Goal: Task Accomplishment & Management: Complete application form

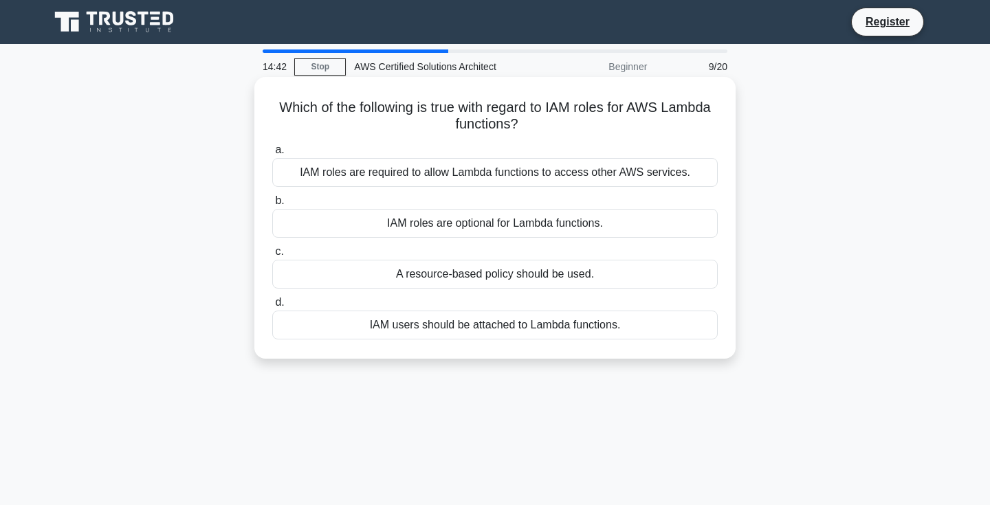
click at [489, 281] on div "A resource-based policy should be used." at bounding box center [494, 274] width 445 height 29
click at [272, 256] on input "c. A resource-based policy should be used." at bounding box center [272, 251] width 0 height 9
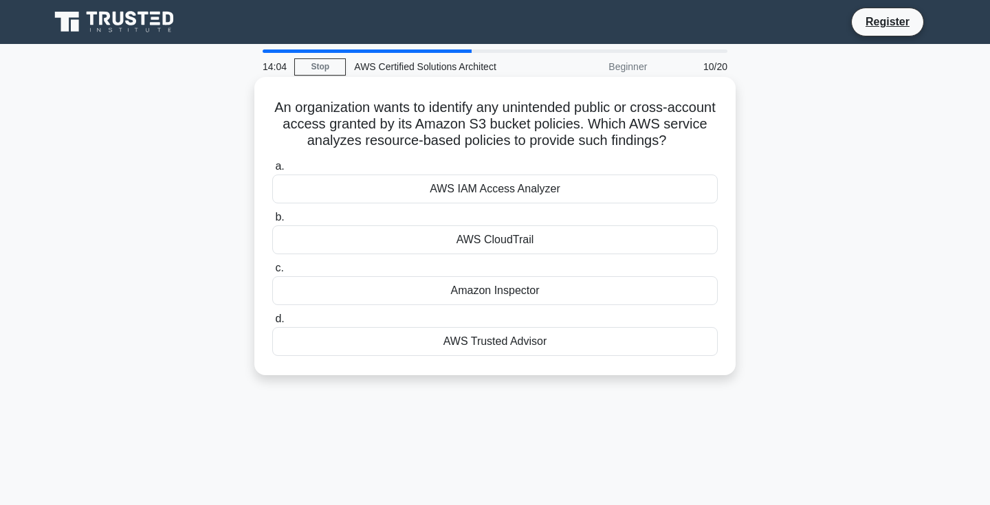
click at [457, 193] on div "AWS IAM Access Analyzer" at bounding box center [494, 189] width 445 height 29
click at [272, 171] on input "a. AWS IAM Access Analyzer" at bounding box center [272, 166] width 0 height 9
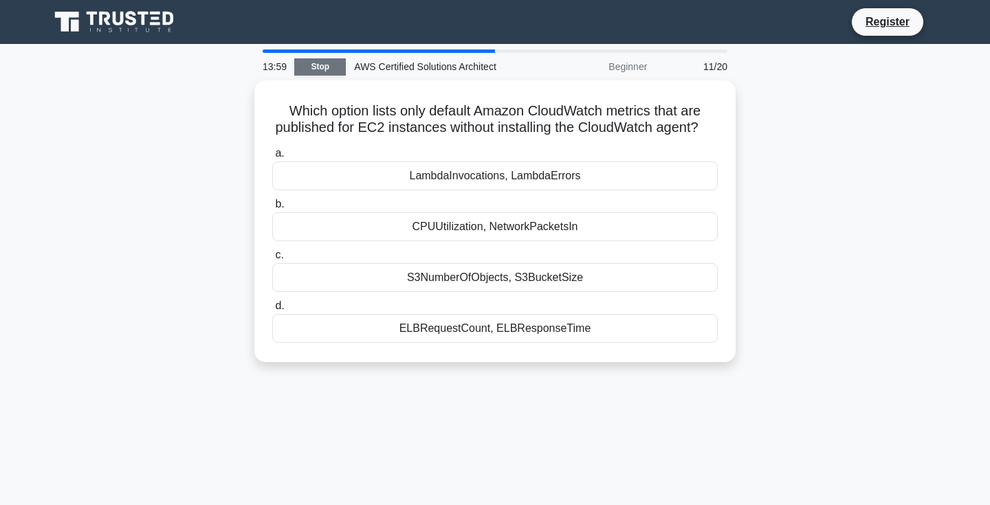
click at [323, 66] on link "Stop" at bounding box center [320, 66] width 52 height 17
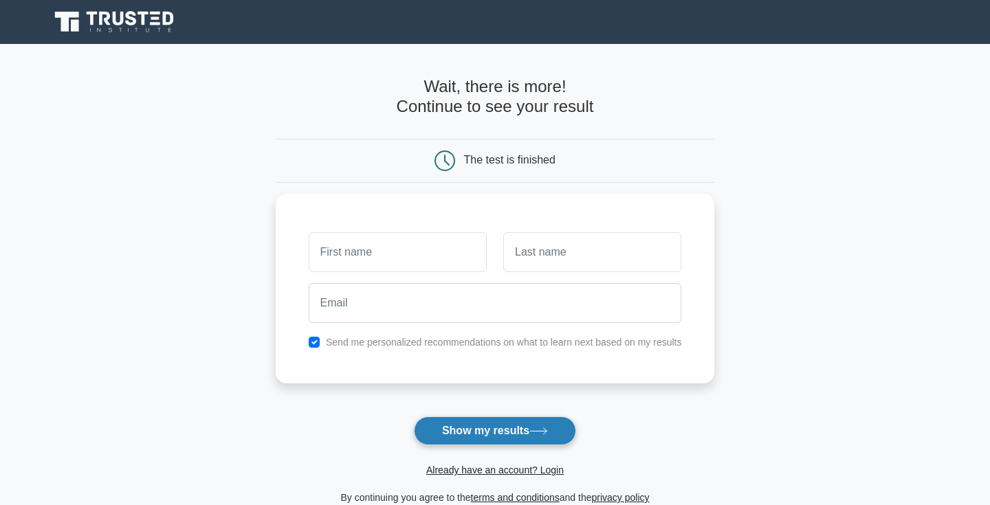
click at [515, 438] on button "Show my results" at bounding box center [495, 430] width 162 height 29
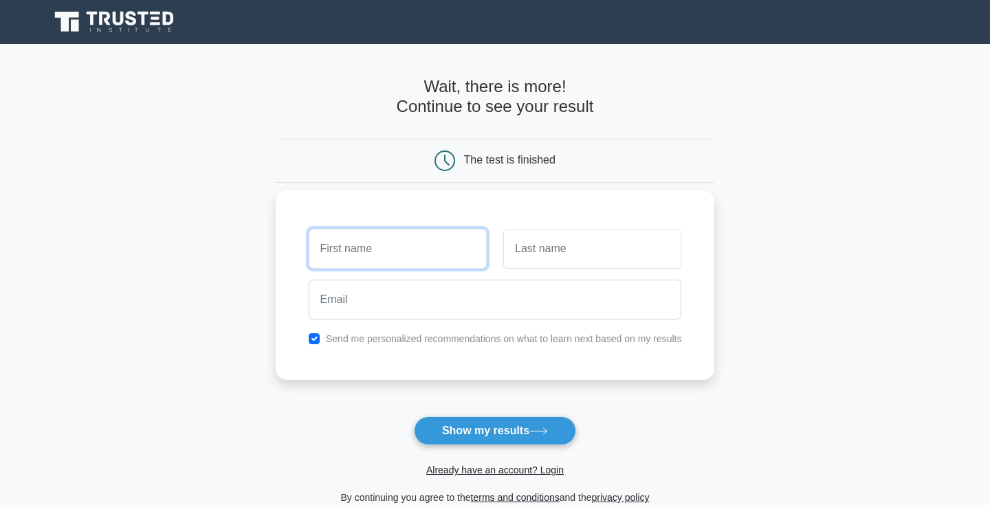
click at [362, 252] on input "text" at bounding box center [398, 249] width 178 height 40
click at [245, 330] on main "Wait, there is more! Continue to see your result The test is finished and the" at bounding box center [495, 291] width 990 height 495
click at [357, 249] on input "text" at bounding box center [398, 249] width 178 height 40
type input "fdsgdsf"
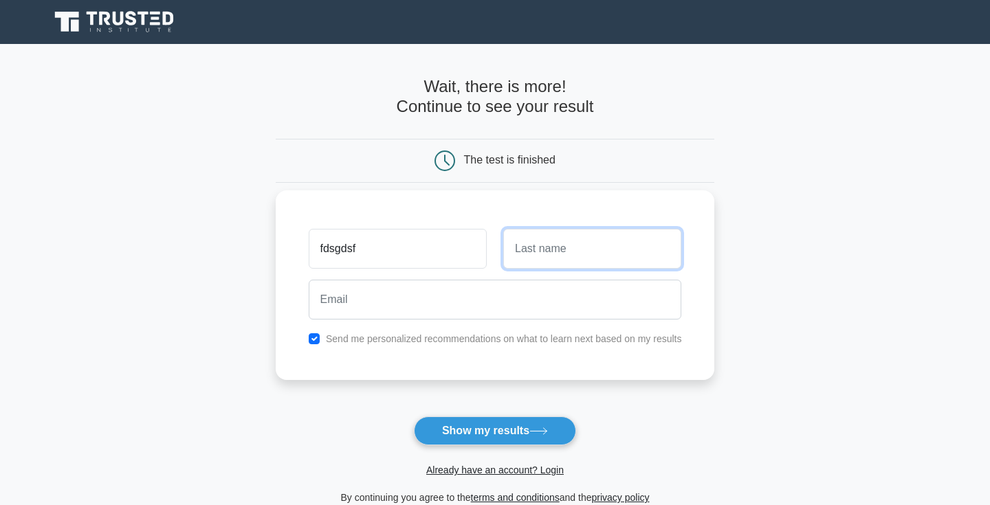
click at [572, 249] on input "text" at bounding box center [592, 249] width 178 height 40
type input "dsgfdg"
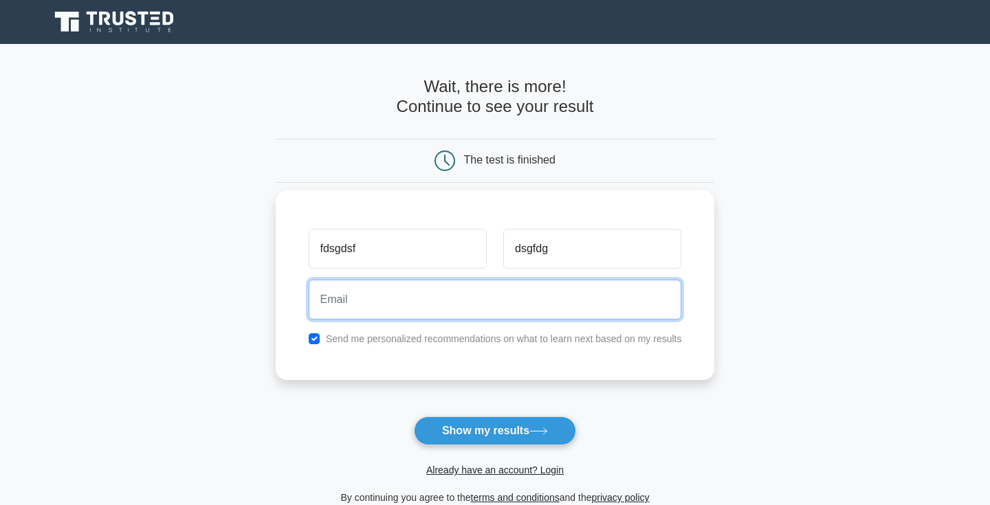
click at [433, 309] on input "email" at bounding box center [495, 300] width 373 height 40
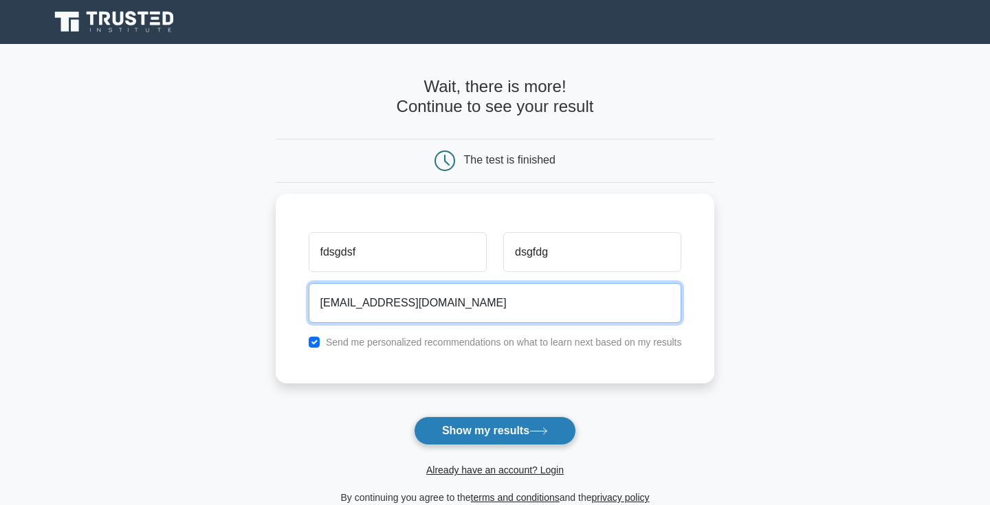
type input "[EMAIL_ADDRESS][DOMAIN_NAME]"
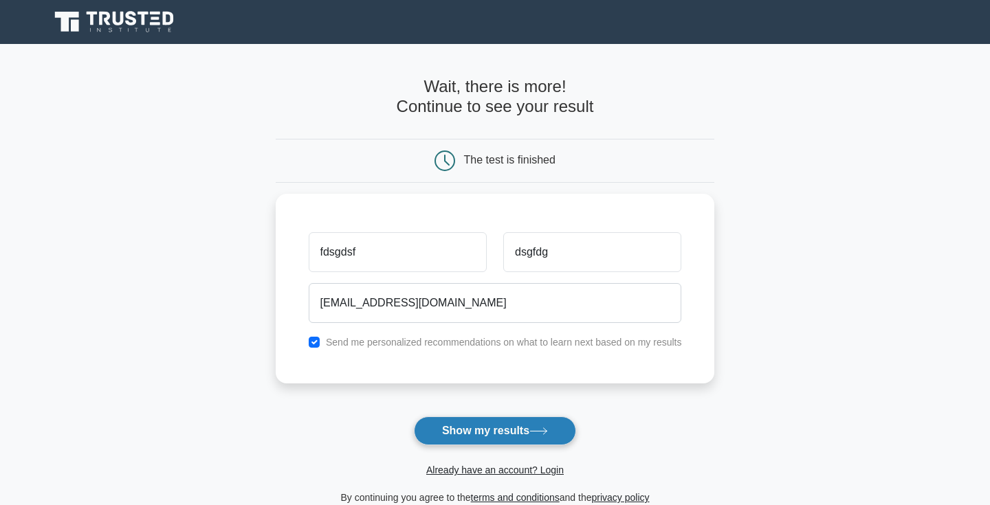
click at [552, 424] on button "Show my results" at bounding box center [495, 430] width 162 height 29
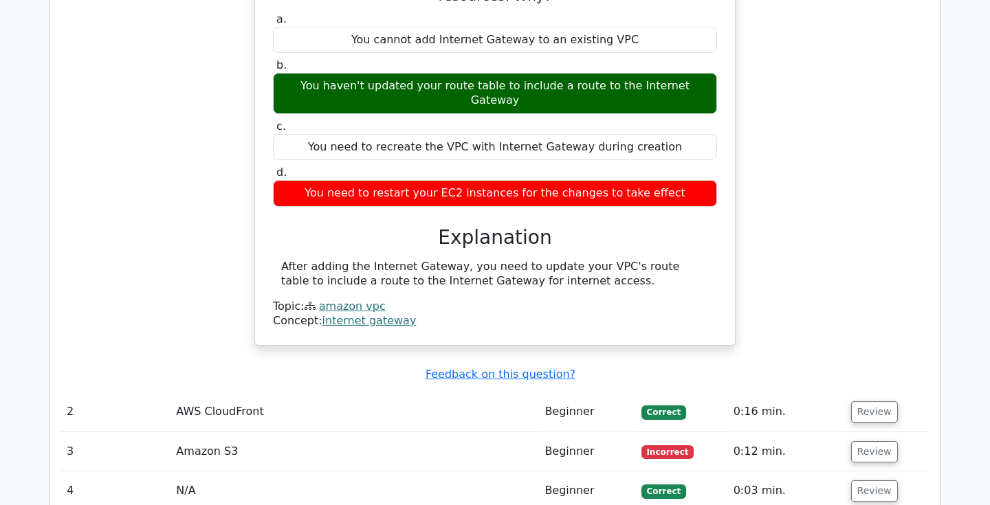
scroll to position [1236, 0]
